Goal: Task Accomplishment & Management: Complete application form

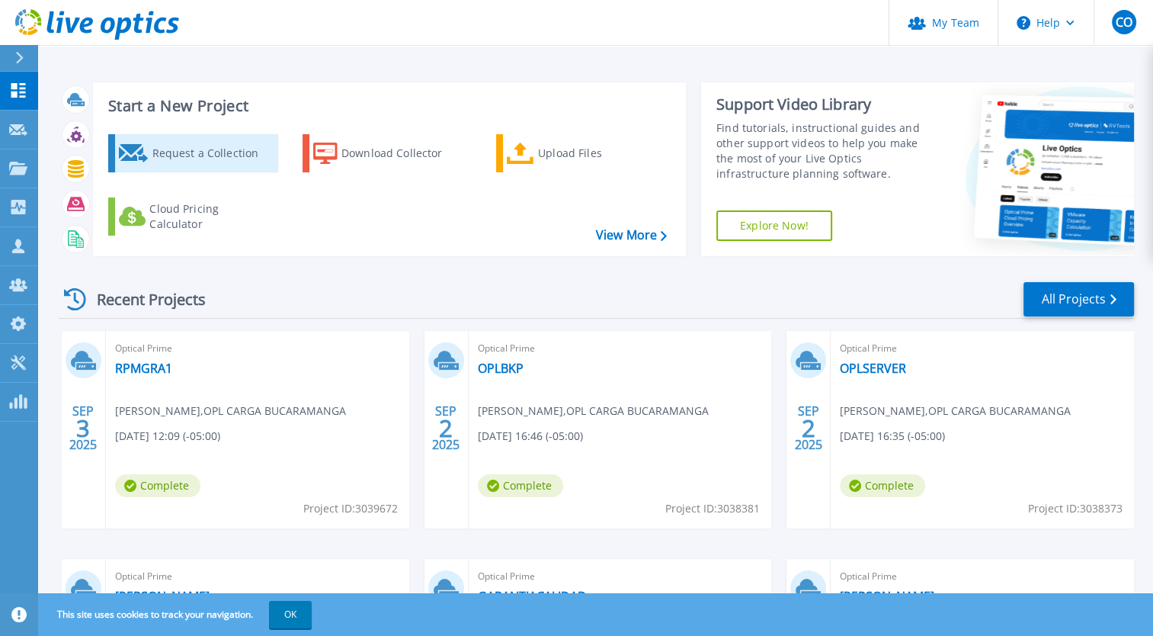
click at [197, 141] on div "Request a Collection" at bounding box center [213, 153] width 122 height 30
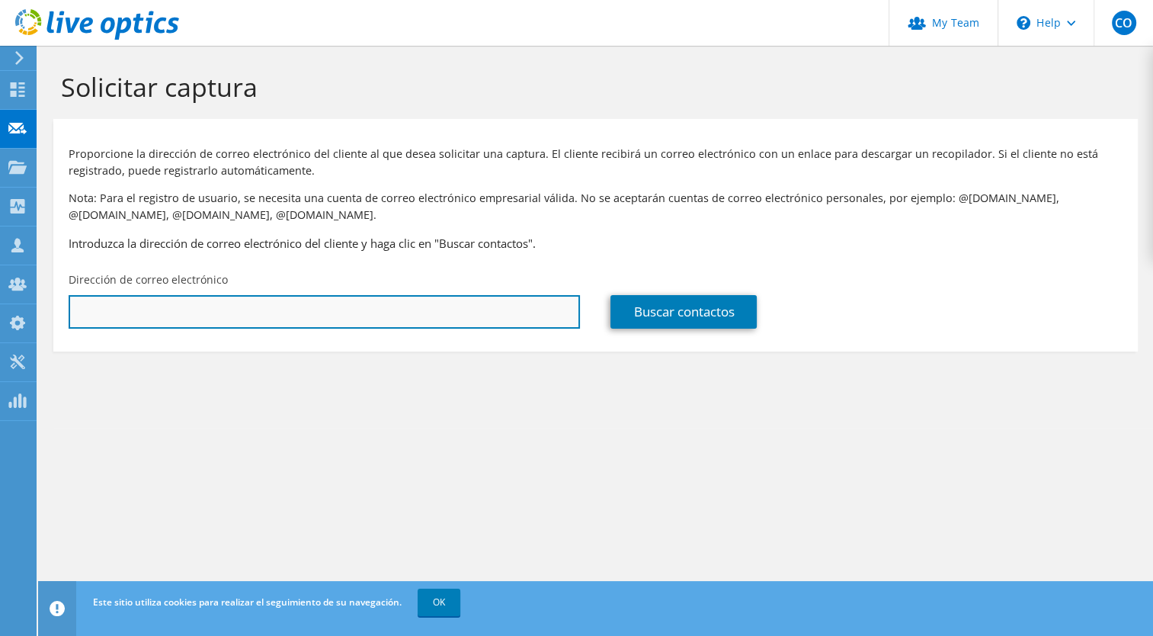
click at [238, 299] on input "text" at bounding box center [325, 312] width 512 height 34
click at [353, 311] on input "text" at bounding box center [325, 312] width 512 height 34
paste input "nestorramirez@indugravas.com"
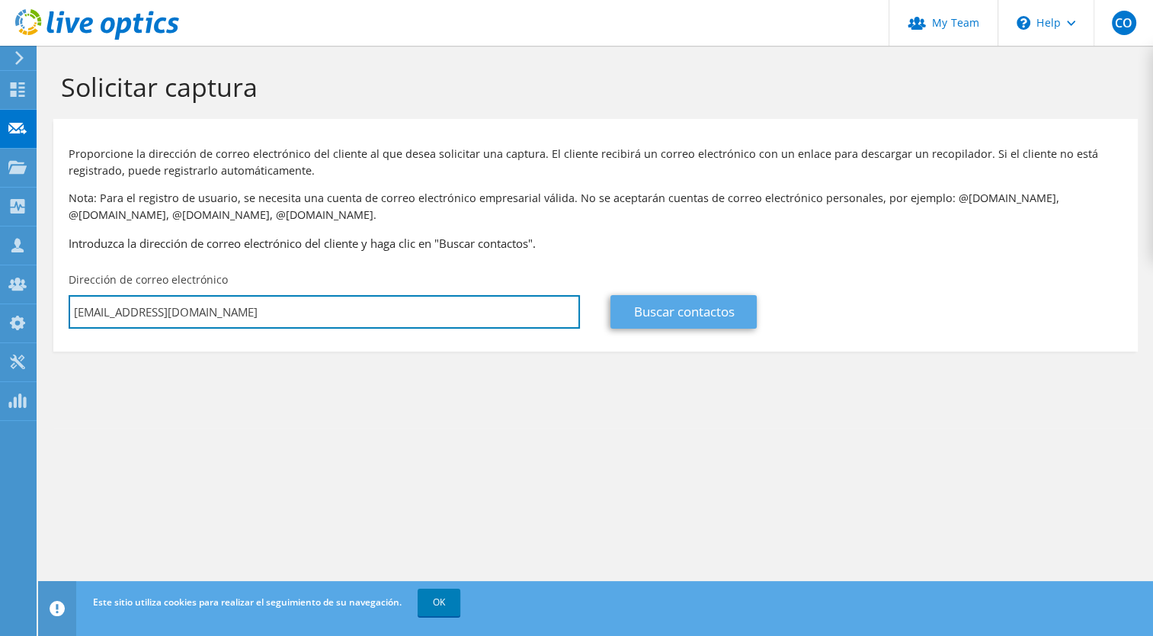
type input "nestorramirez@indugravas.com"
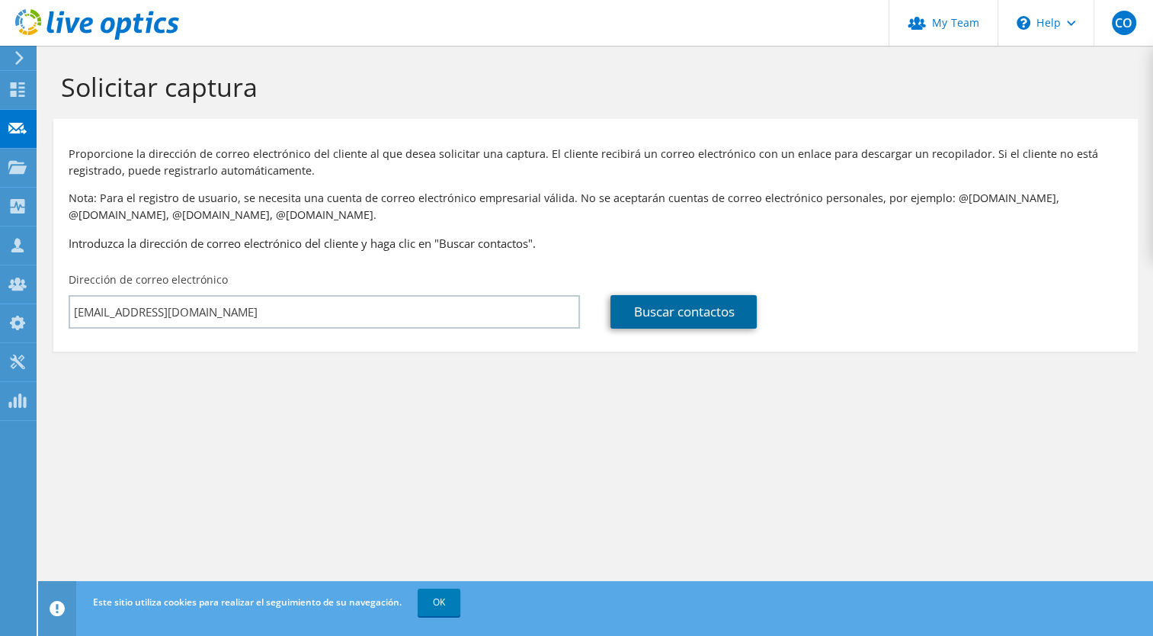
click at [734, 320] on link "Buscar contactos" at bounding box center [684, 312] width 146 height 34
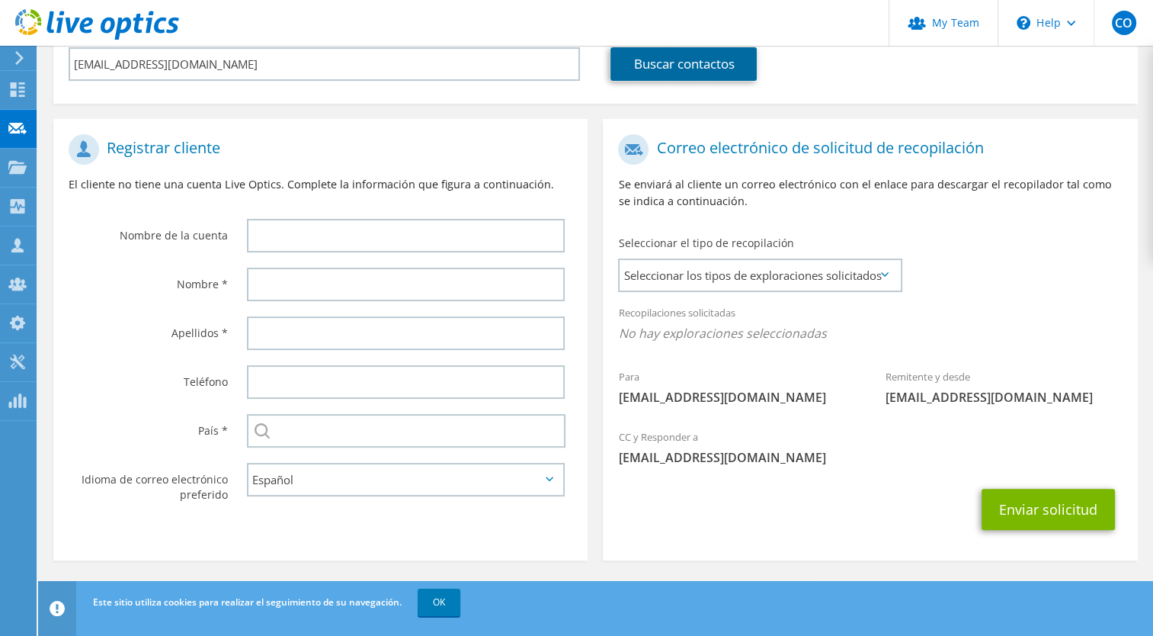
scroll to position [249, 0]
click at [829, 291] on div "Seleccionar el tipo de recopilación Seleccionar los tipos de exploraciones soli…" at bounding box center [759, 261] width 312 height 69
click at [837, 273] on span "Seleccionar los tipos de exploraciones solicitados" at bounding box center [760, 274] width 281 height 30
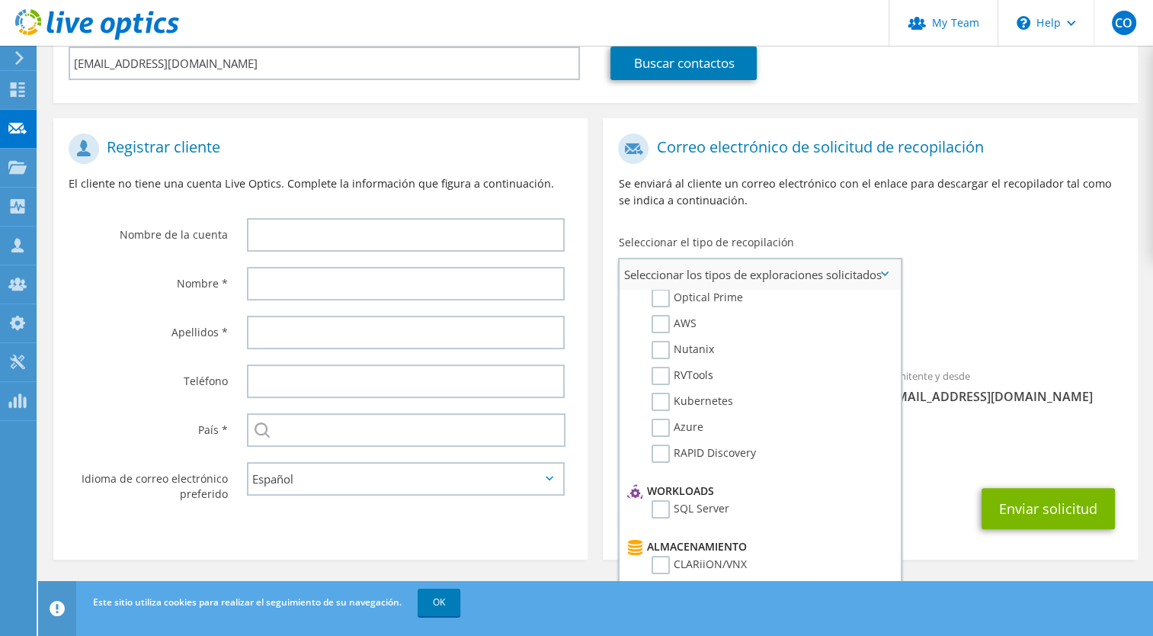
scroll to position [0, 0]
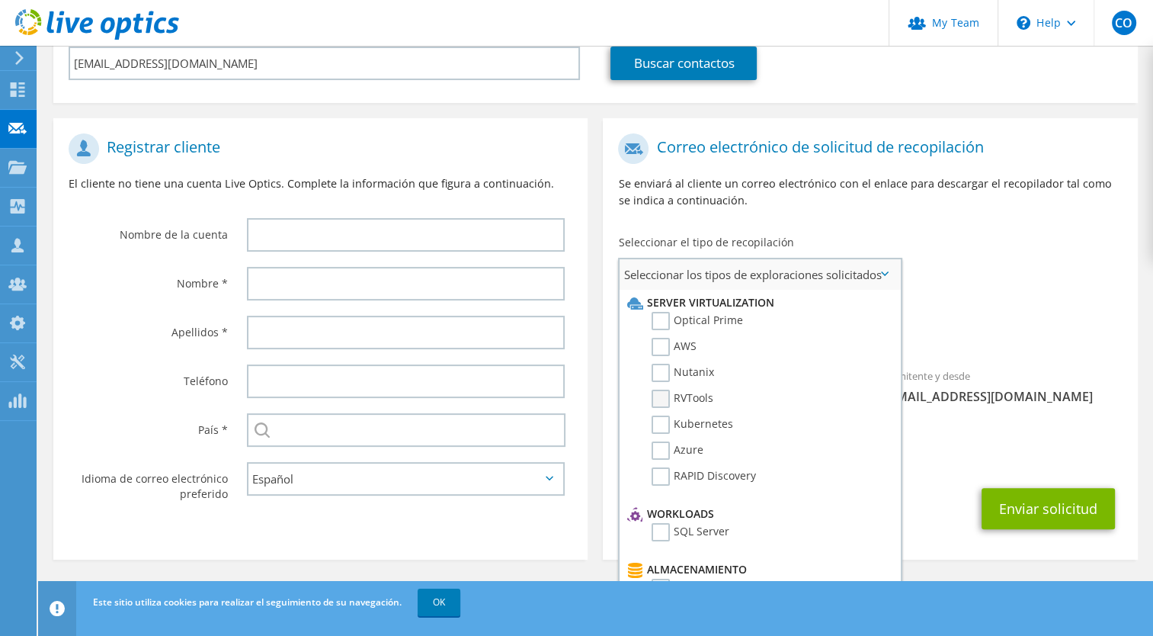
click at [663, 392] on label "RVTools" at bounding box center [683, 399] width 62 height 18
click at [0, 0] on input "RVTools" at bounding box center [0, 0] width 0 height 0
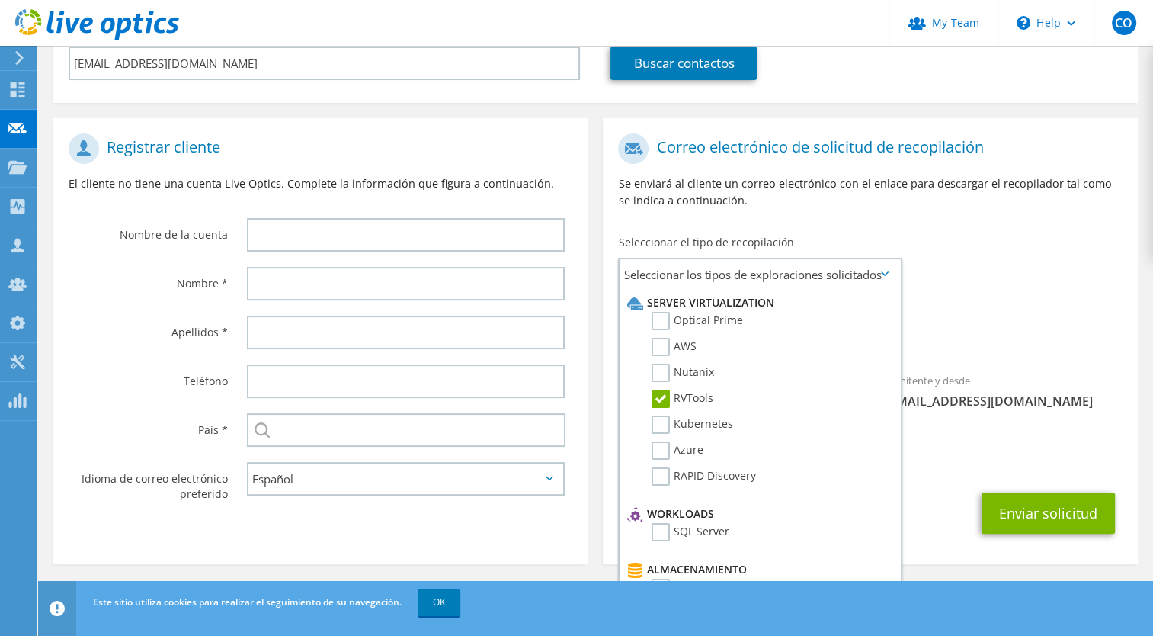
click at [1007, 332] on span "RVTools" at bounding box center [870, 336] width 504 height 25
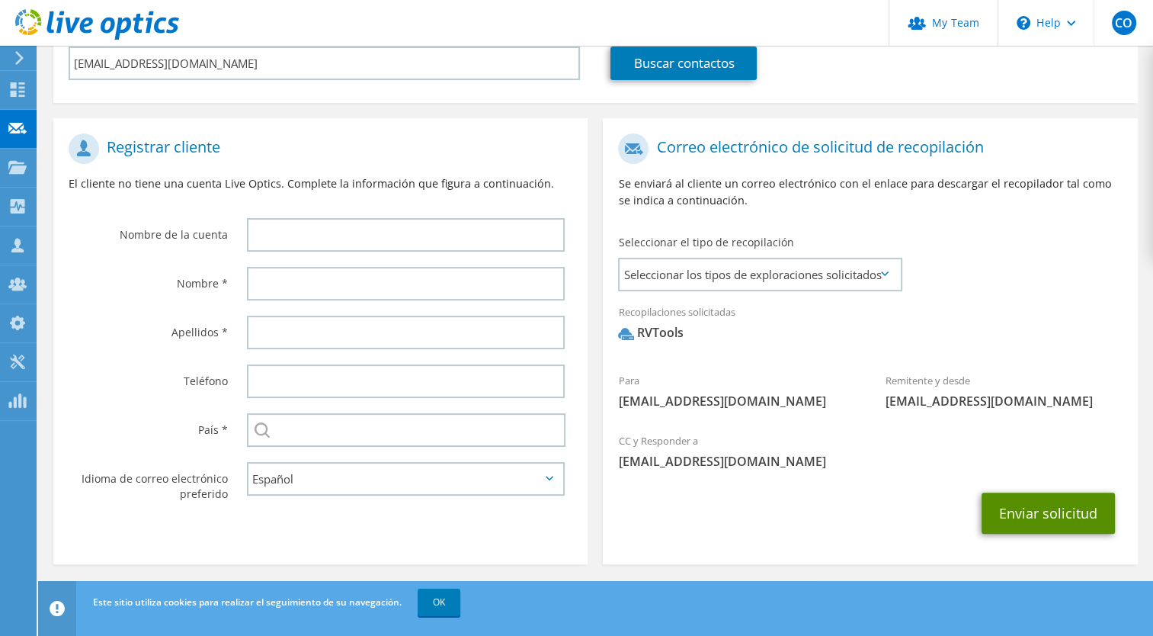
click at [1052, 520] on button "Enviar solicitud" at bounding box center [1048, 512] width 133 height 41
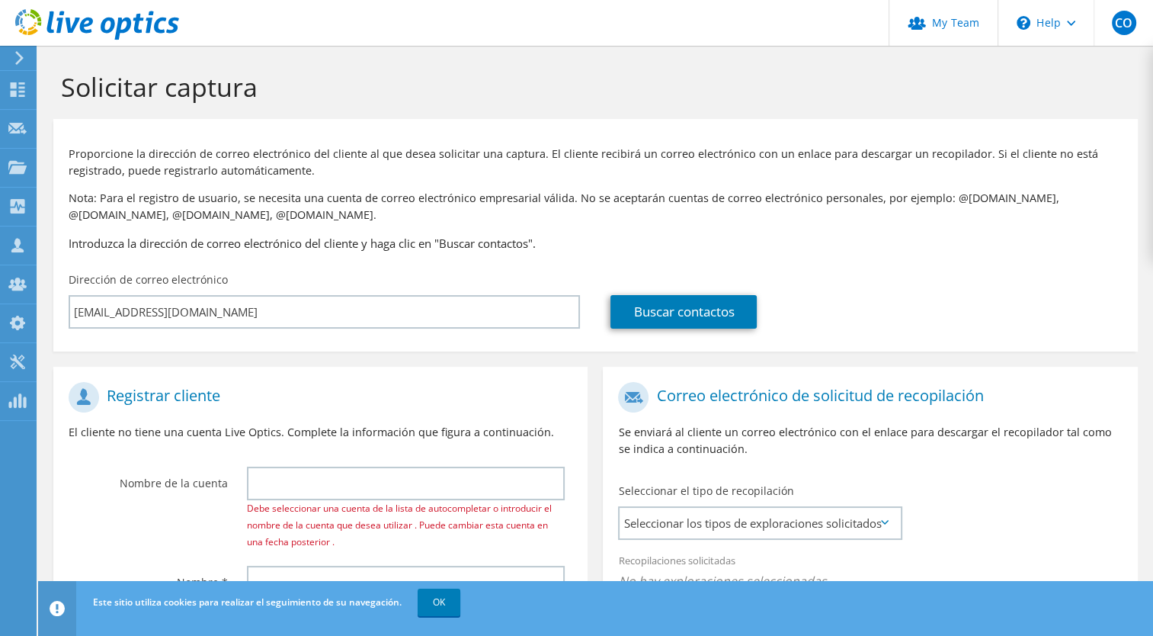
click at [829, 463] on div "Correo electrónico de solicitud de recopilación Se enviará al cliente un correo…" at bounding box center [870, 424] width 534 height 101
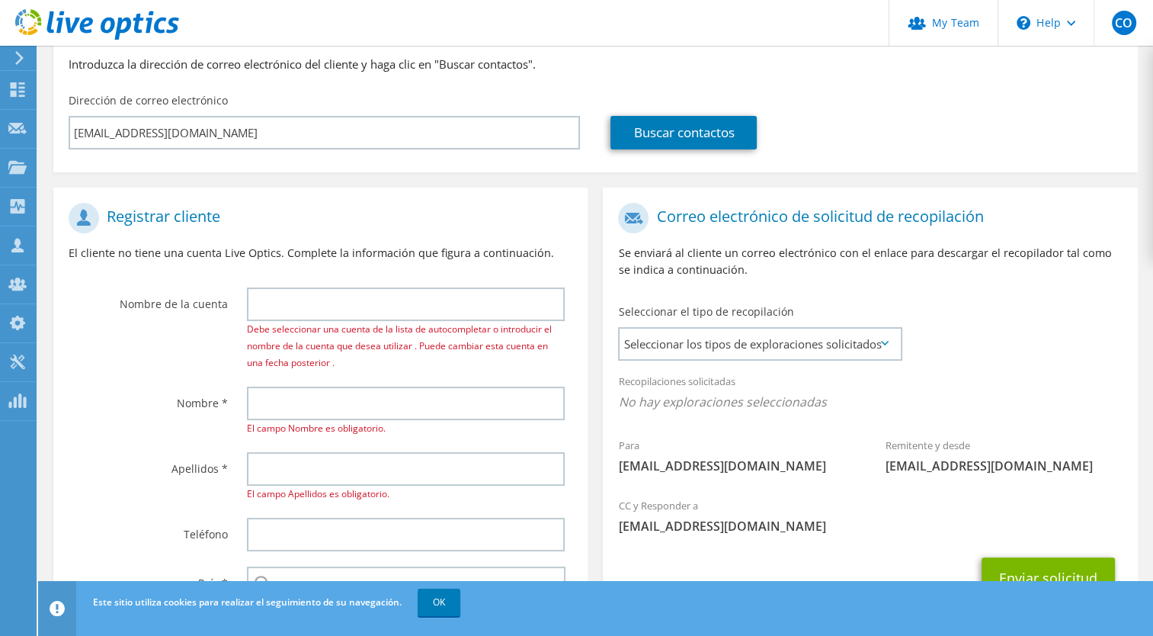
scroll to position [326, 0]
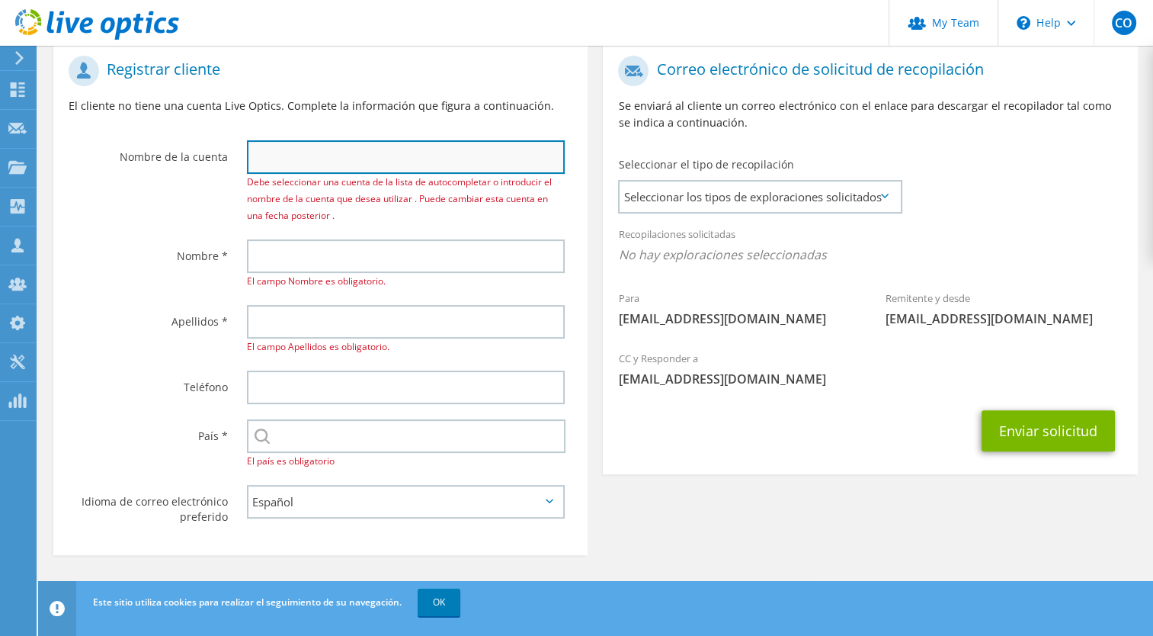
click at [375, 160] on input "text" at bounding box center [406, 157] width 319 height 34
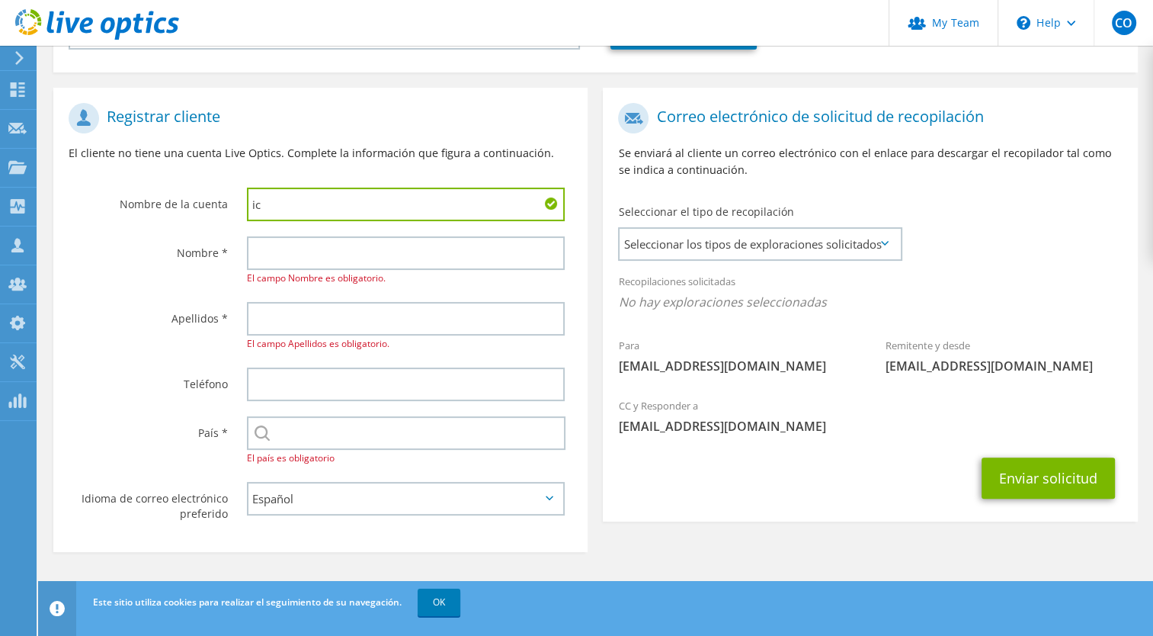
scroll to position [275, 0]
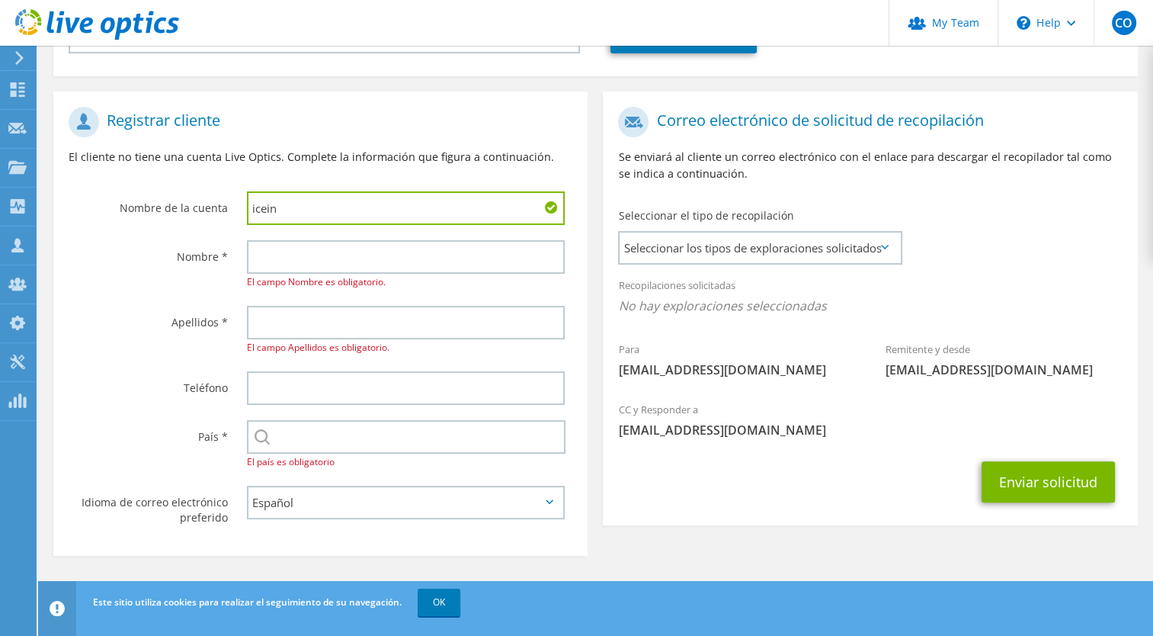
type input "icein"
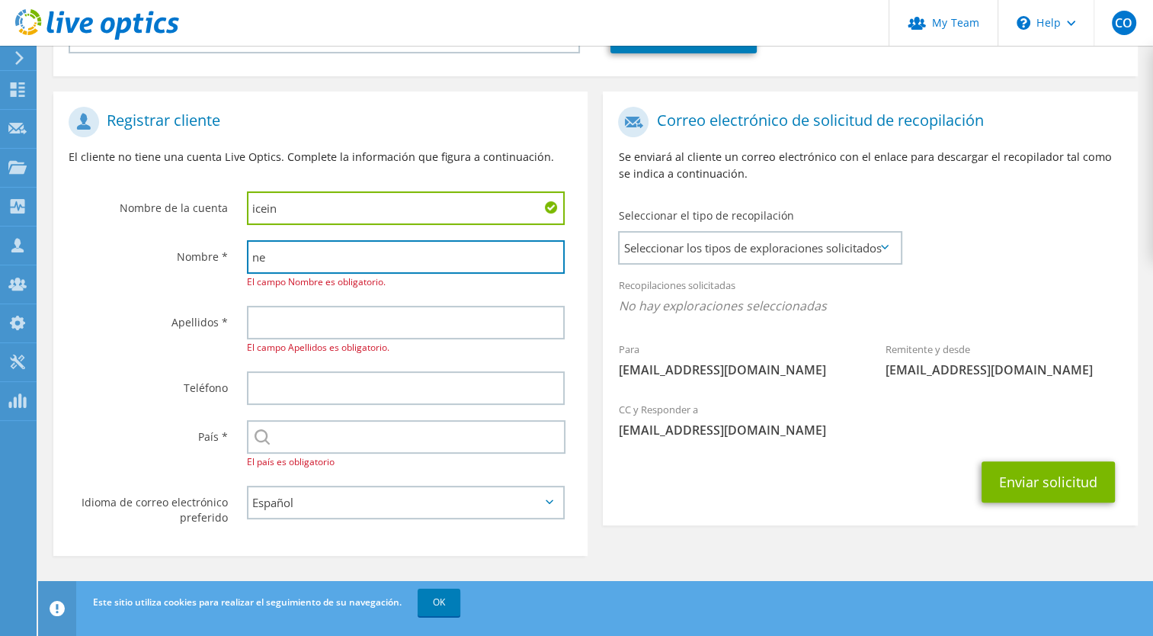
scroll to position [259, 0]
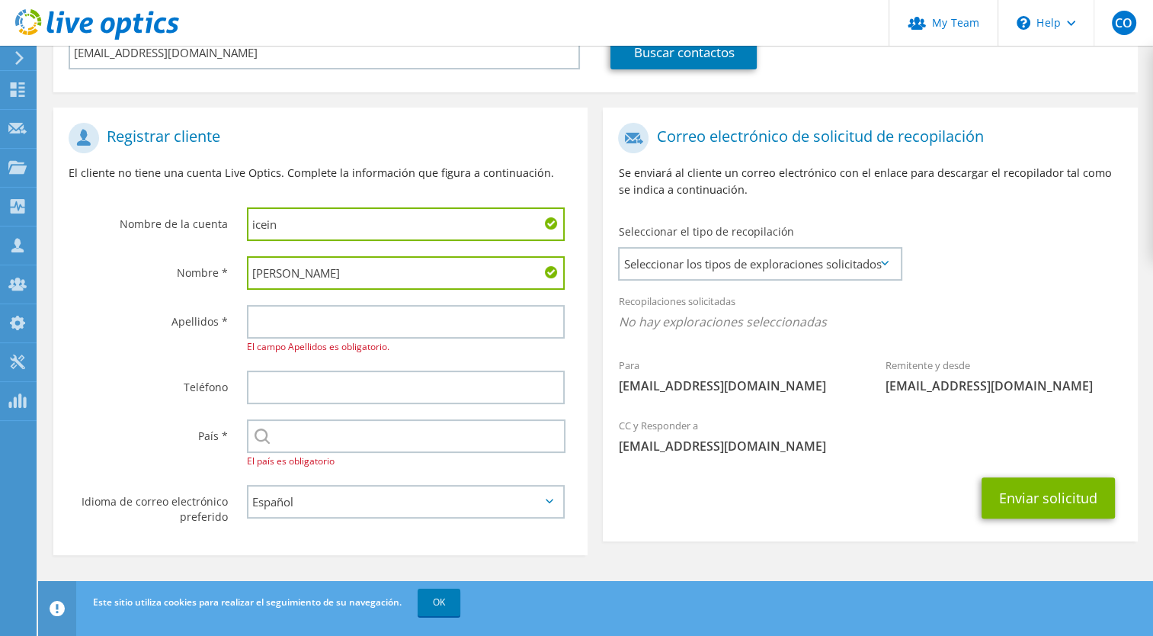
type input "nestor"
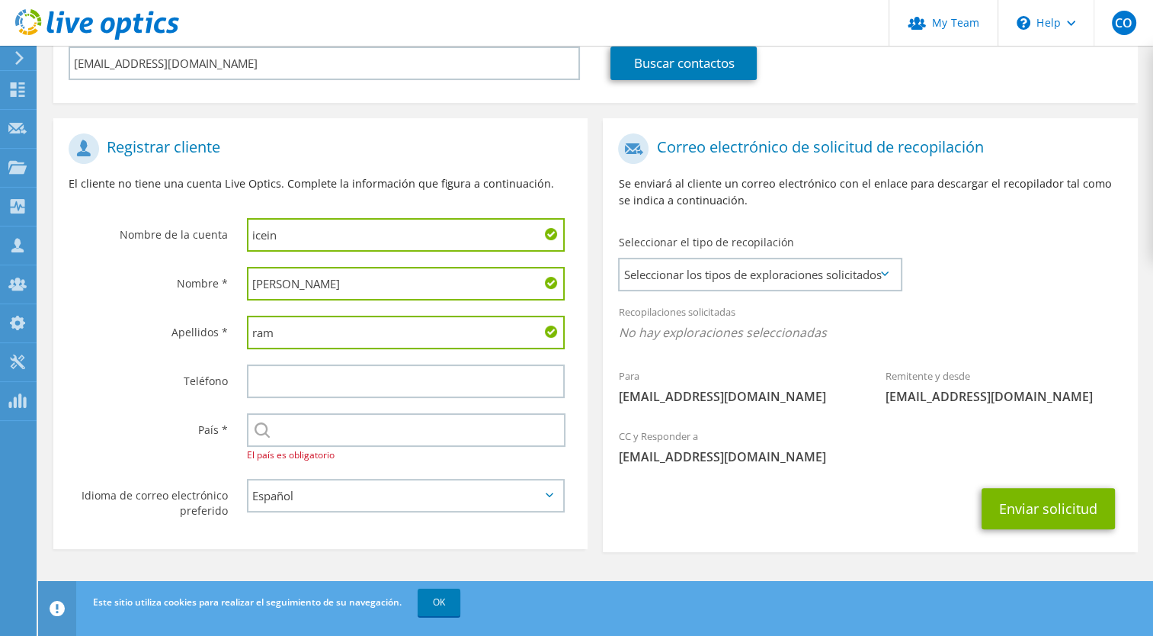
scroll to position [249, 0]
type input "ramirez"
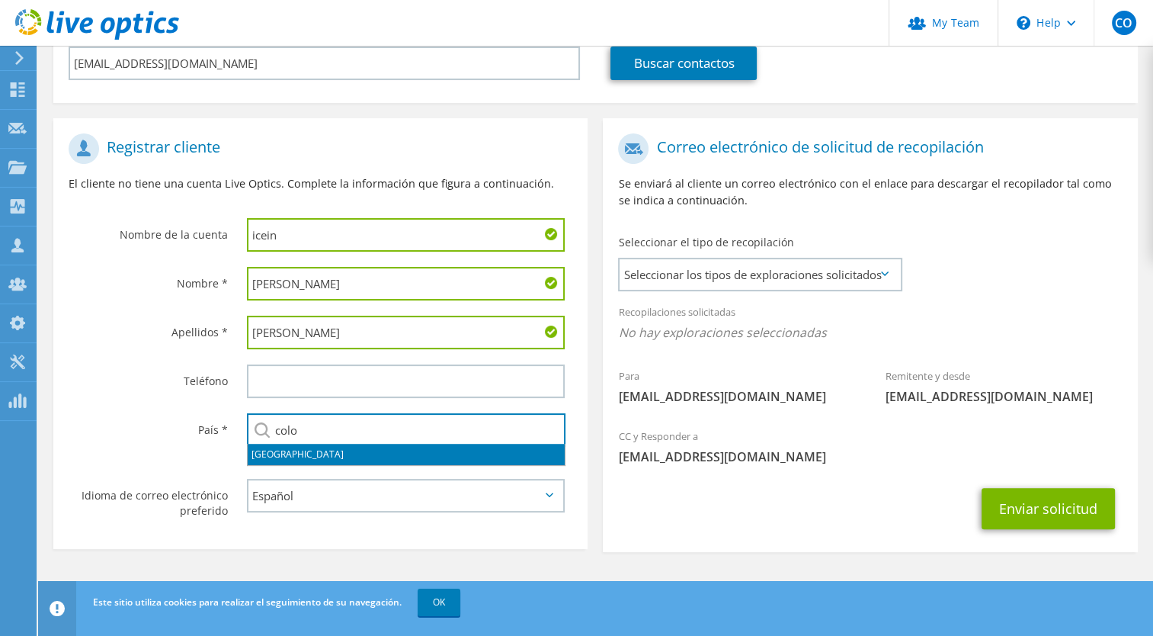
type input "Colombia"
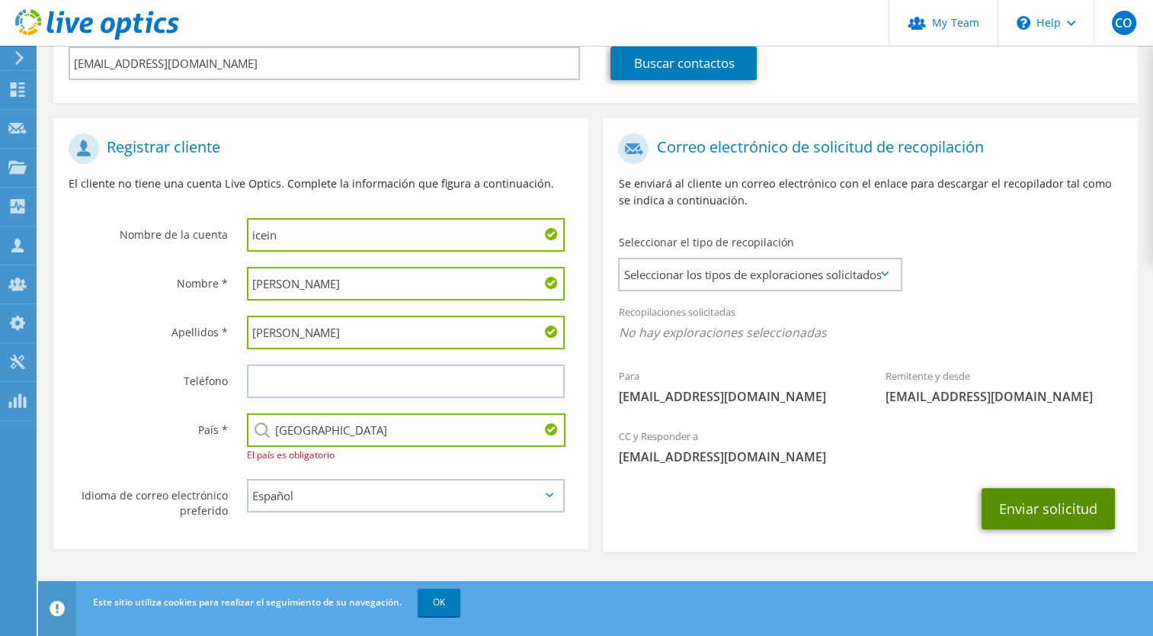
click at [1054, 515] on button "Enviar solicitud" at bounding box center [1048, 508] width 133 height 41
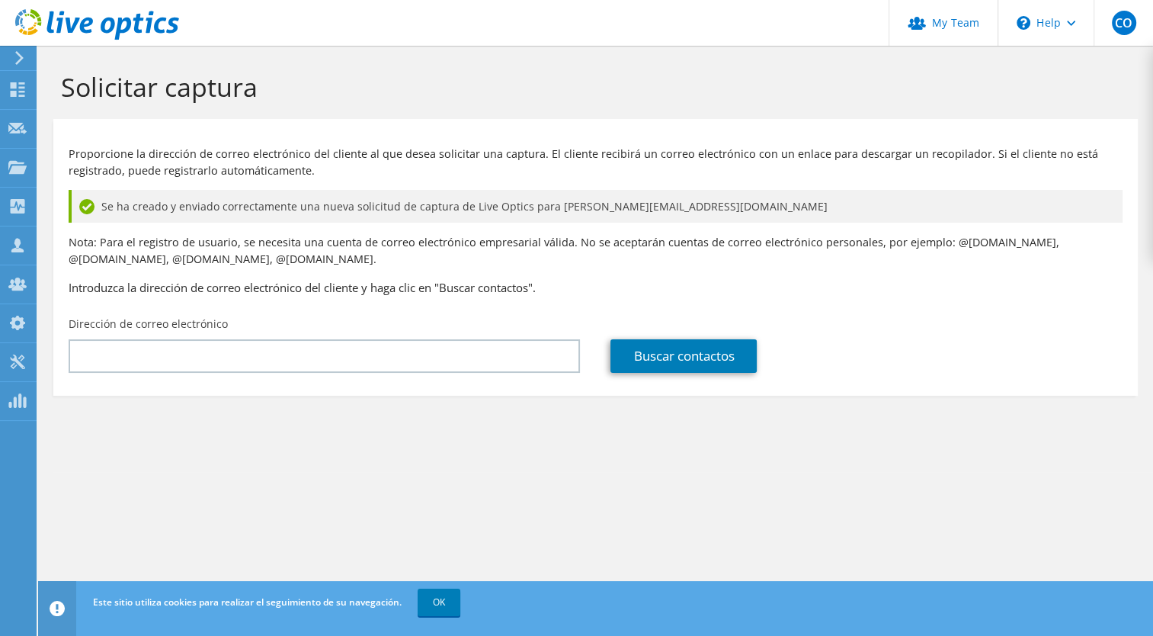
click at [40, 96] on section "Solicitar captura Proporcione la dirección de correo electrónico del cliente al…" at bounding box center [595, 259] width 1115 height 426
click at [21, 91] on use at bounding box center [18, 89] width 14 height 14
click at [21, 56] on use at bounding box center [19, 58] width 8 height 14
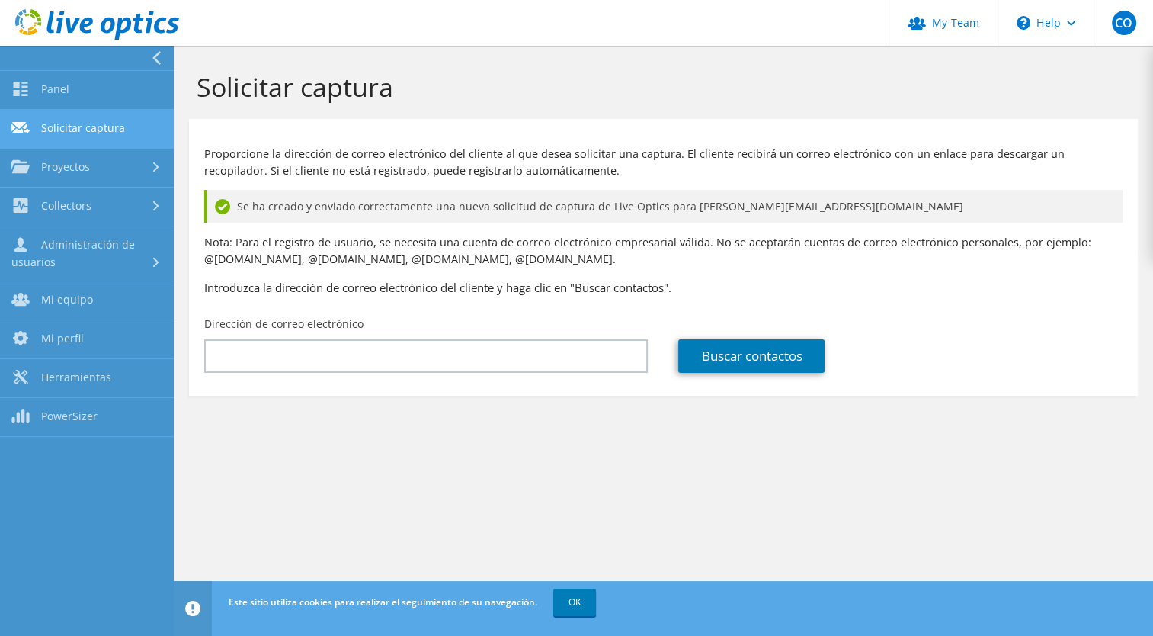
click at [53, 123] on link "Solicitar captura" at bounding box center [87, 129] width 174 height 39
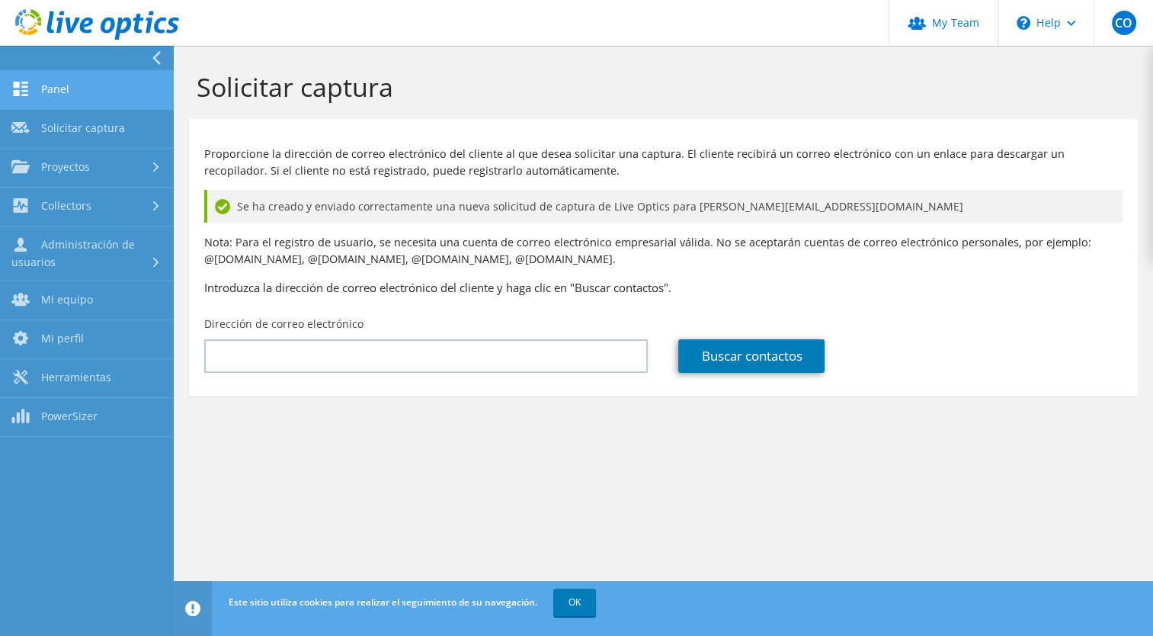
click at [55, 88] on link "Panel" at bounding box center [87, 90] width 174 height 39
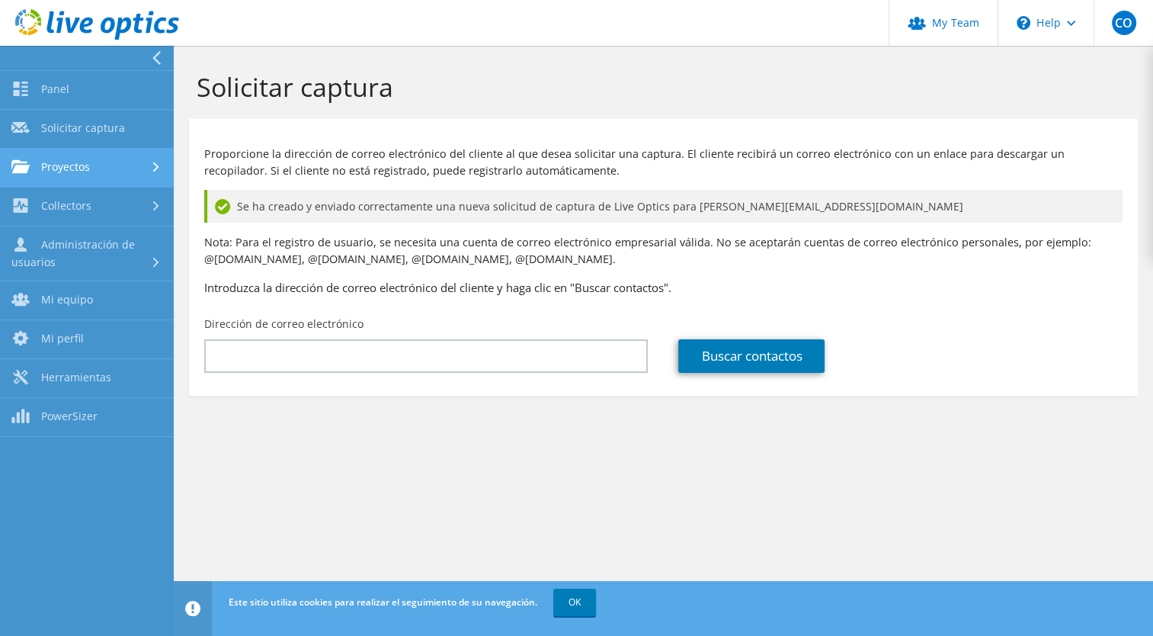
drag, startPoint x: 101, startPoint y: 91, endPoint x: 37, endPoint y: 152, distance: 89.0
click at [101, 91] on link "Panel" at bounding box center [87, 90] width 174 height 39
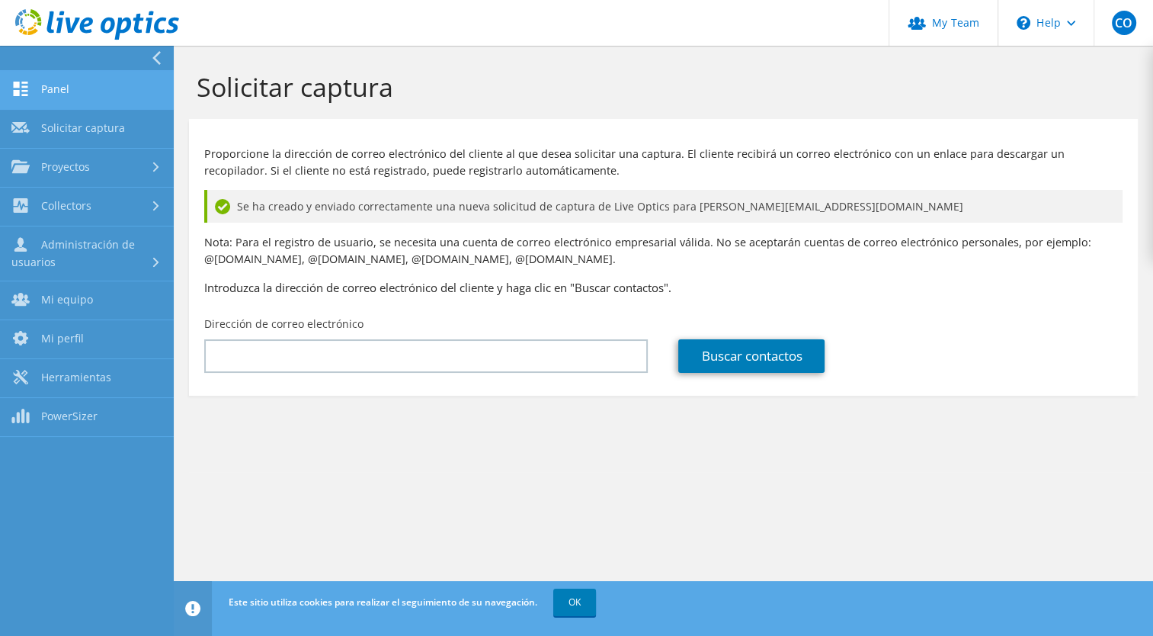
click at [117, 84] on link "Panel" at bounding box center [87, 90] width 174 height 39
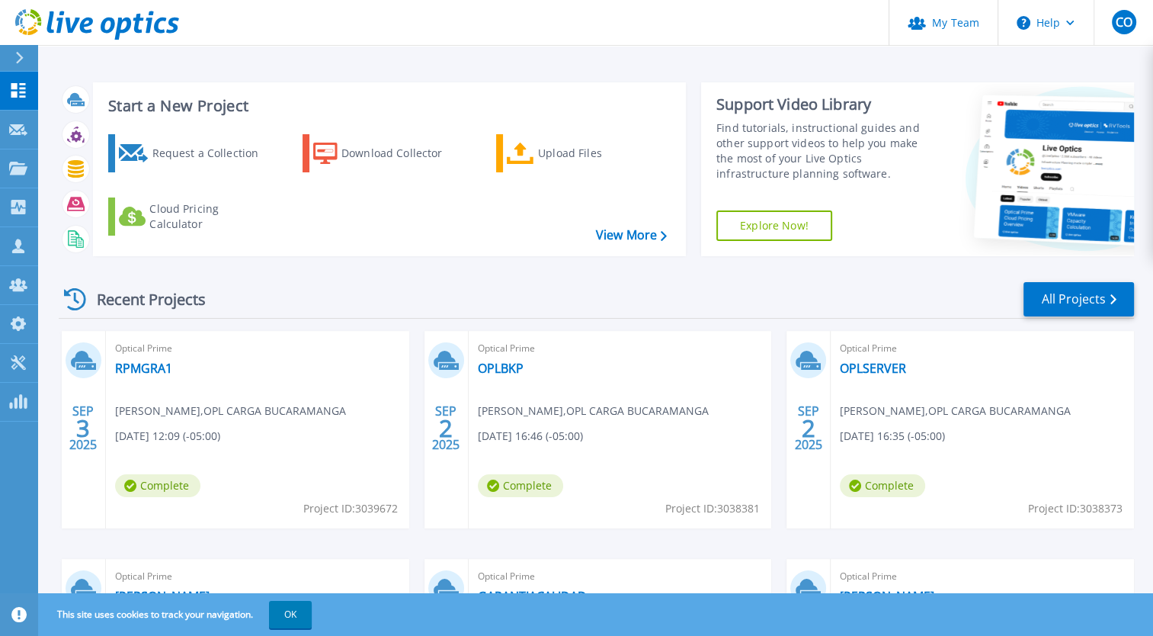
click at [619, 281] on div "Recent Projects All Projects" at bounding box center [597, 300] width 1076 height 38
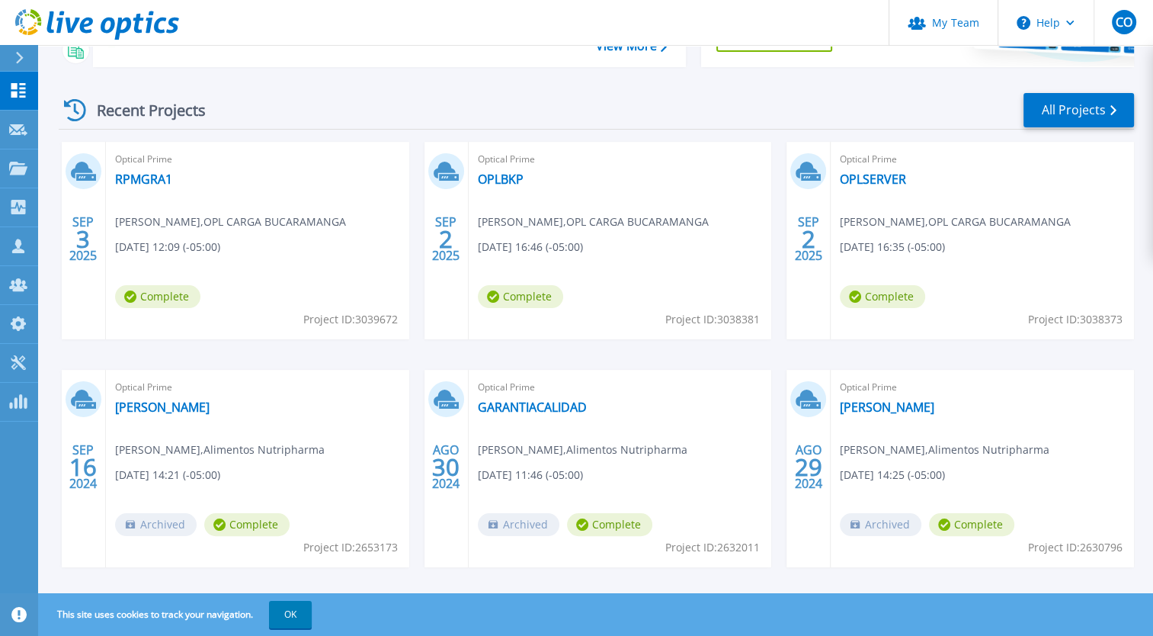
scroll to position [208, 0]
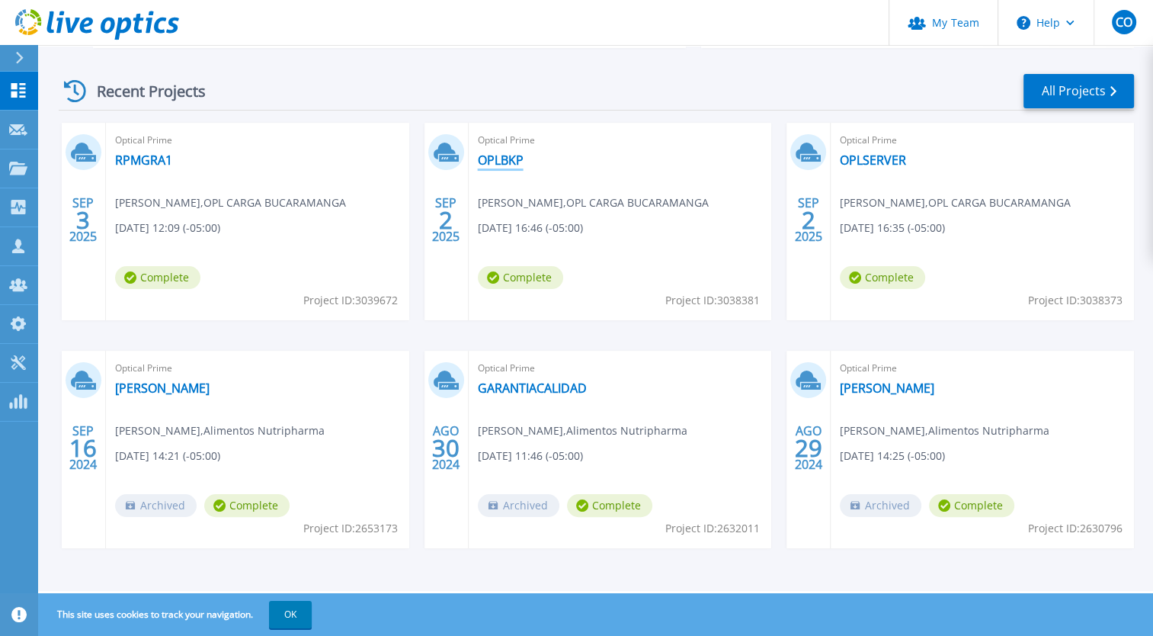
click at [506, 160] on link "OPLBKP" at bounding box center [501, 159] width 46 height 15
